Goal: Use online tool/utility: Use online tool/utility

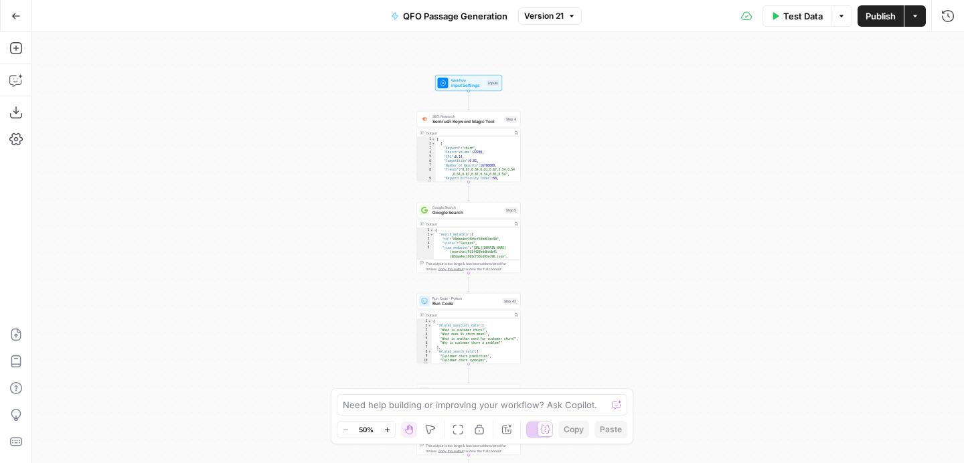
drag, startPoint x: 549, startPoint y: 203, endPoint x: 359, endPoint y: 136, distance: 201.6
click at [359, 136] on div "Workflow Input Settings Inputs SEO Research Semrush Keyword Magic Tool Step 4 O…" at bounding box center [498, 247] width 932 height 431
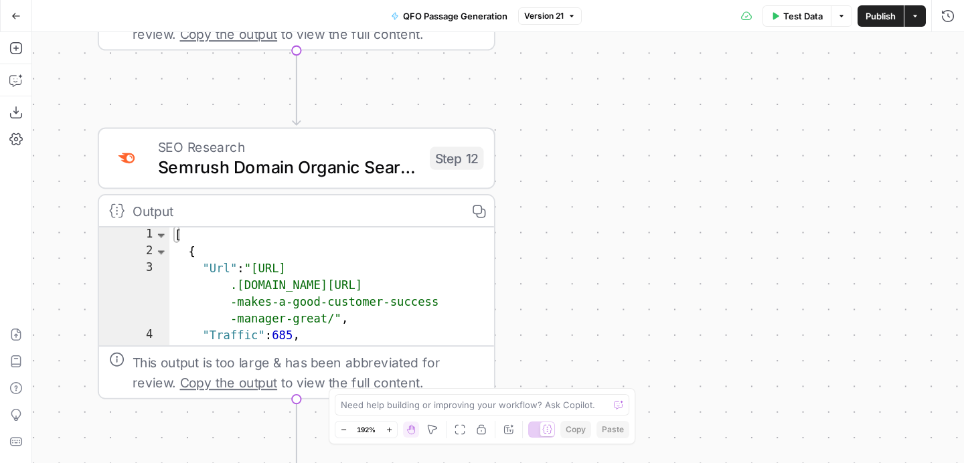
click at [364, 167] on span "Semrush Domain Organic Search Pages" at bounding box center [289, 167] width 262 height 25
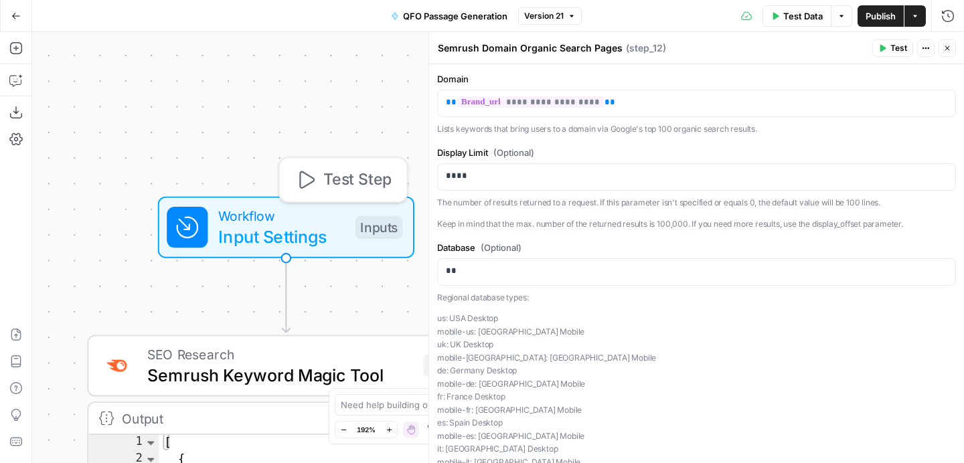
click at [333, 188] on span "Test Step" at bounding box center [357, 180] width 68 height 23
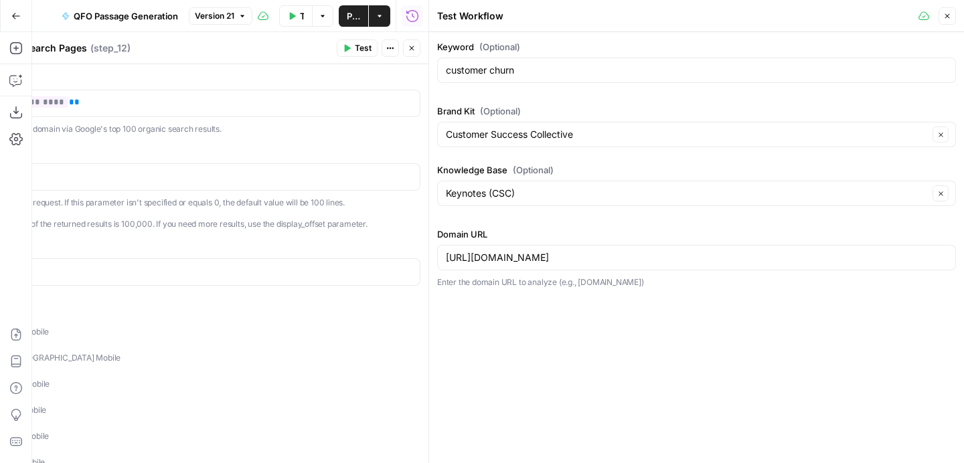
click at [949, 13] on icon "button" at bounding box center [947, 16] width 8 height 8
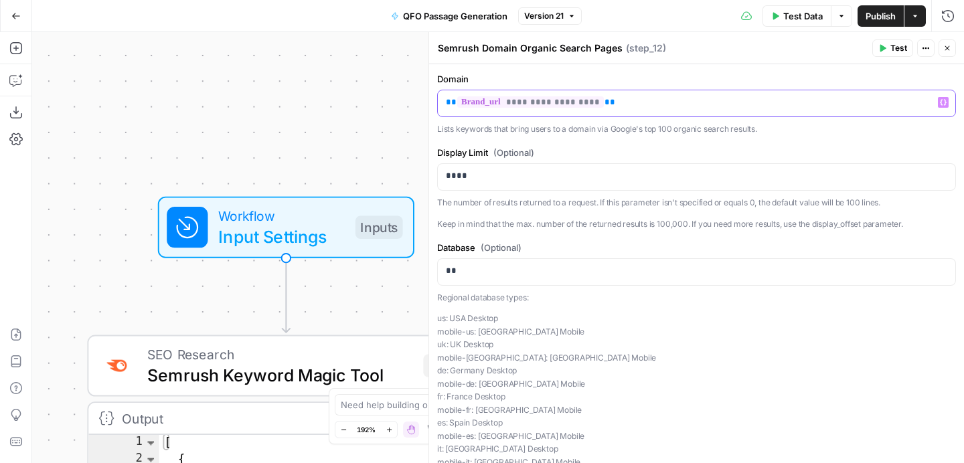
click at [625, 101] on p "**********" at bounding box center [697, 102] width 502 height 13
drag, startPoint x: 643, startPoint y: 101, endPoint x: 423, endPoint y: 102, distance: 221.0
click at [429, 102] on div "**********" at bounding box center [697, 247] width 536 height 431
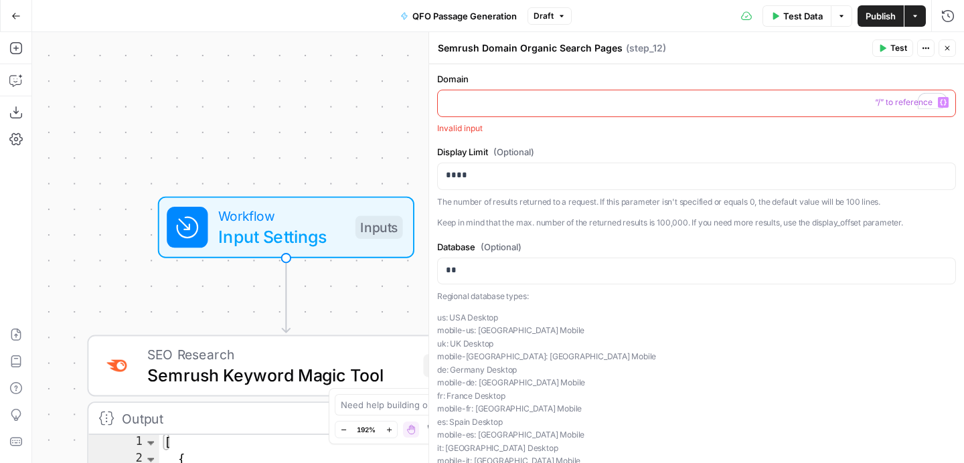
click at [946, 98] on button "Variables Menu" at bounding box center [943, 102] width 11 height 11
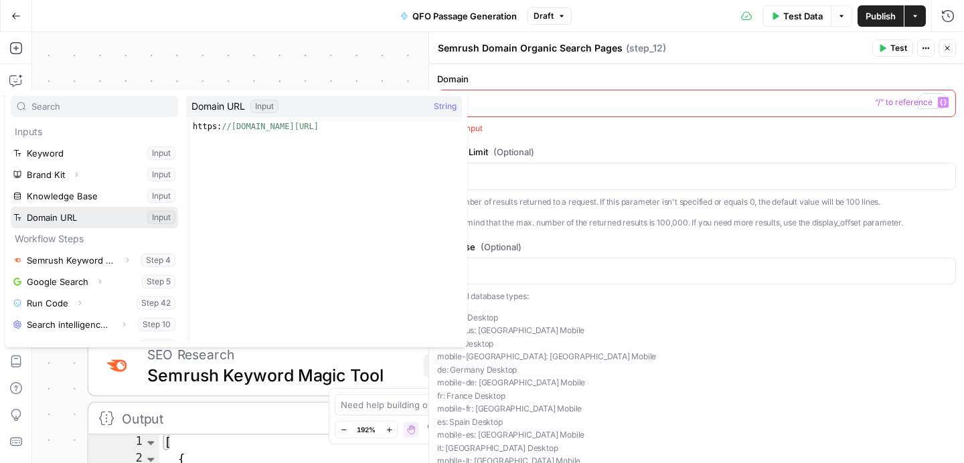
click at [73, 220] on button "Select variable Domain URL" at bounding box center [94, 217] width 167 height 21
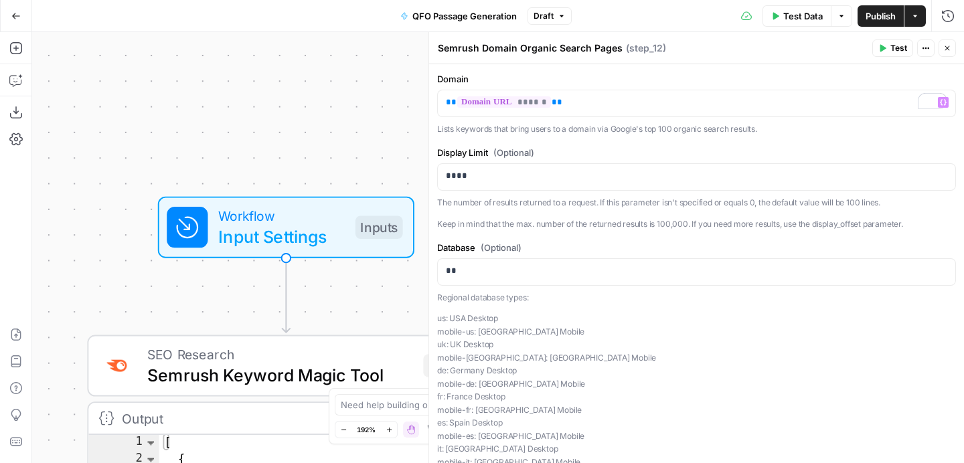
click at [951, 46] on button "Close" at bounding box center [947, 48] width 17 height 17
